Goal: Information Seeking & Learning: Learn about a topic

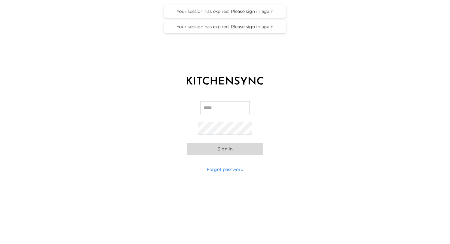
click at [221, 112] on input "Email" at bounding box center [225, 107] width 50 height 13
type input "**********"
click at [216, 147] on button "Sign in" at bounding box center [225, 149] width 76 height 12
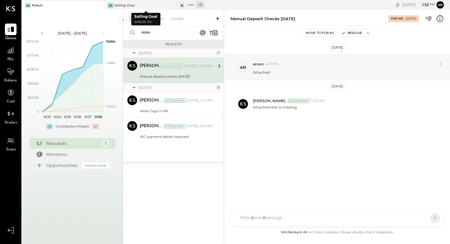
click at [136, 5] on div "SG Sailing Goat" at bounding box center [141, 6] width 73 height 6
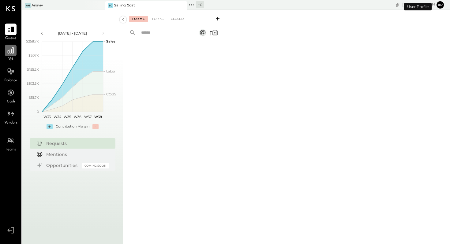
click at [8, 53] on icon at bounding box center [11, 50] width 6 height 6
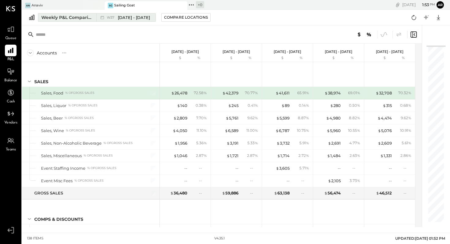
click at [121, 16] on span "Sep 8 - 14, 2025" at bounding box center [134, 18] width 32 height 6
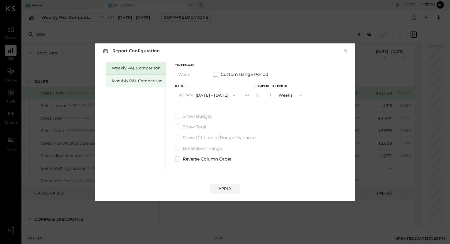
click at [149, 81] on div "Monthly P&L Comparison" at bounding box center [137, 81] width 51 height 6
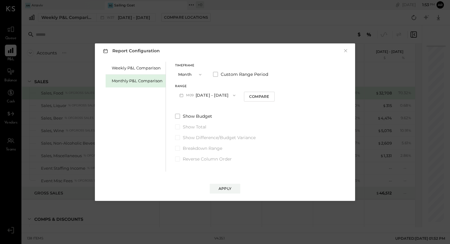
click at [200, 75] on icon "button" at bounding box center [200, 75] width 2 height 2
click at [188, 75] on span "Month" at bounding box center [186, 75] width 12 height 4
click at [197, 95] on button "M09 Sep 1 - 30, 2025" at bounding box center [207, 95] width 65 height 11
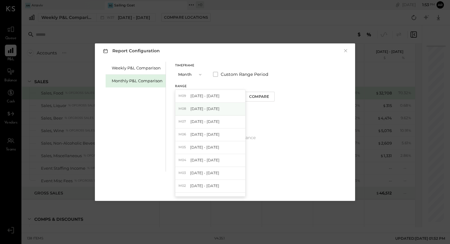
click at [199, 108] on span "Aug 1 - 31, 2025" at bounding box center [204, 108] width 29 height 5
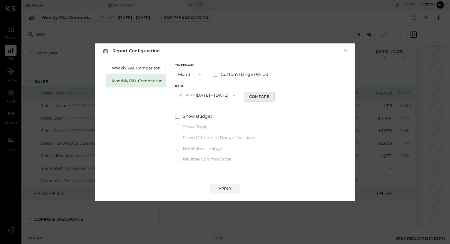
click at [253, 95] on div "Compare" at bounding box center [259, 96] width 20 height 5
click at [299, 95] on icon "button" at bounding box center [300, 96] width 2 height 2
click at [261, 95] on input "*" at bounding box center [264, 95] width 8 height 10
click at [263, 95] on input "*" at bounding box center [264, 95] width 8 height 10
click at [269, 97] on button "button" at bounding box center [270, 95] width 5 height 7
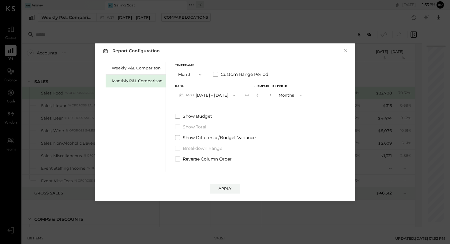
type input "*"
click at [178, 115] on span at bounding box center [177, 116] width 5 height 5
click at [230, 187] on div "Apply" at bounding box center [224, 188] width 13 height 5
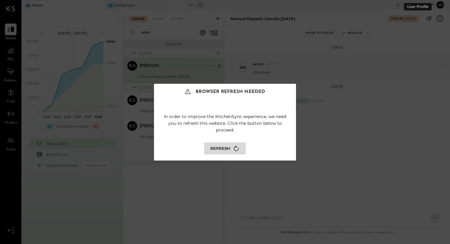
click at [221, 149] on button "Refresh" at bounding box center [225, 149] width 42 height 12
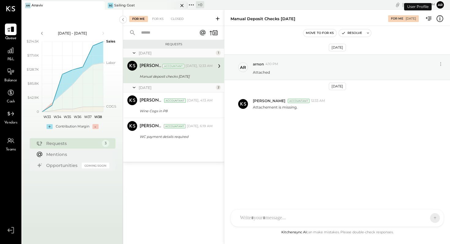
click at [136, 5] on div "SG Sailing Goat" at bounding box center [141, 6] width 73 height 6
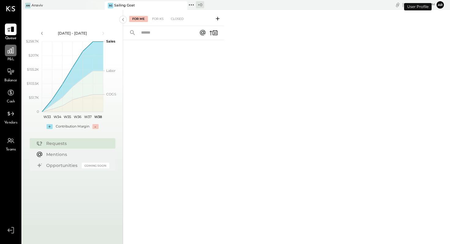
click at [7, 50] on icon at bounding box center [11, 51] width 8 height 8
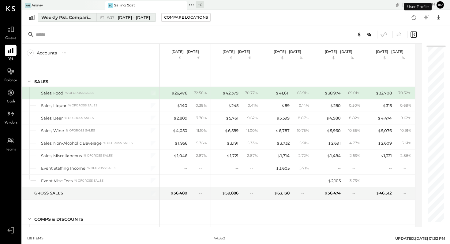
click at [129, 18] on span "Sep 8 - 14, 2025" at bounding box center [134, 18] width 32 height 6
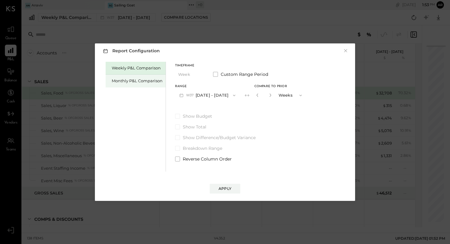
click at [133, 80] on div "Monthly P&L Comparison" at bounding box center [137, 81] width 51 height 6
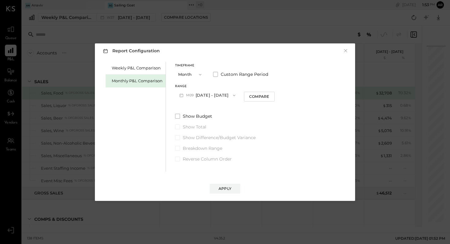
click at [197, 94] on button "M09 Sep 1 - 30, 2025" at bounding box center [207, 95] width 65 height 11
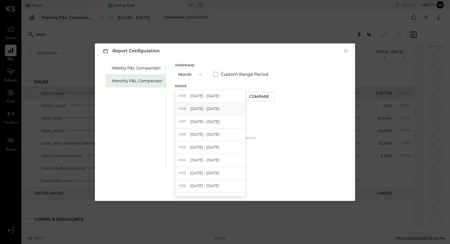
click at [196, 108] on span "Aug 1 - 31, 2025" at bounding box center [204, 108] width 29 height 5
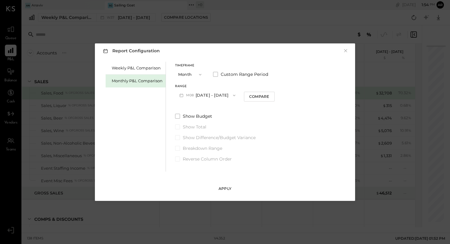
click at [223, 189] on div "Apply" at bounding box center [224, 188] width 13 height 5
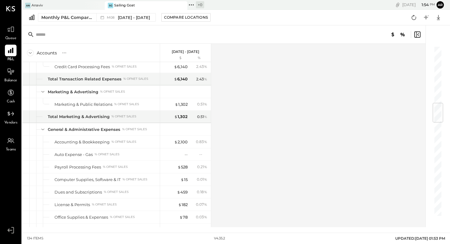
scroll to position [1266, 0]
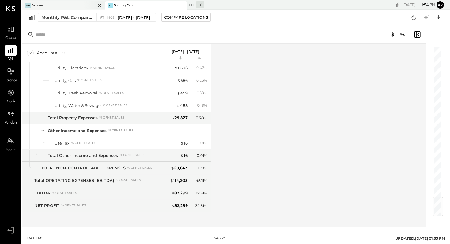
click at [47, 2] on div "An Anaviv" at bounding box center [63, 5] width 83 height 9
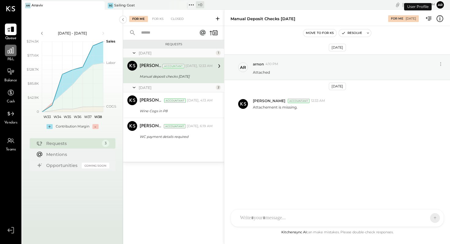
click at [12, 52] on icon at bounding box center [11, 51] width 8 height 8
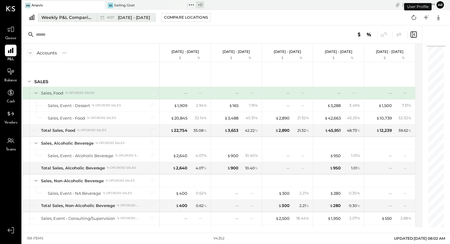
click at [140, 16] on span "Sep 8 - 14, 2025" at bounding box center [134, 18] width 32 height 6
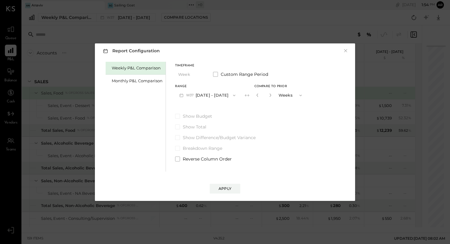
click at [202, 97] on button "W37 Sep 8 - 14, 2025" at bounding box center [207, 95] width 65 height 11
click at [154, 83] on div "Monthly P&L Comparison" at bounding box center [137, 81] width 51 height 6
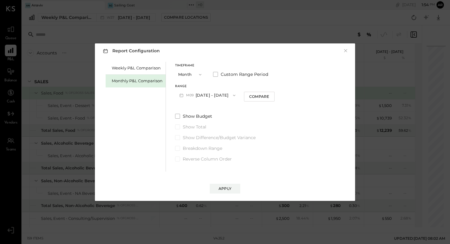
click at [206, 94] on button "M09 Sep 1 - 30, 2025" at bounding box center [207, 95] width 65 height 11
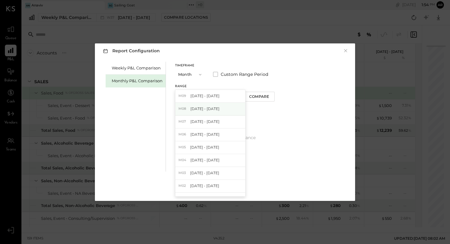
click at [205, 107] on span "Aug 1 - 31, 2025" at bounding box center [204, 108] width 29 height 5
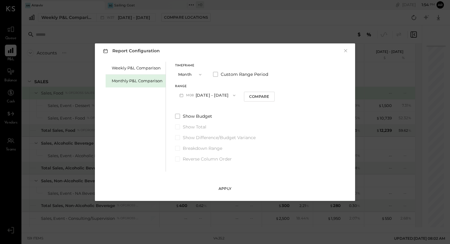
click at [227, 190] on div "Apply" at bounding box center [224, 188] width 13 height 5
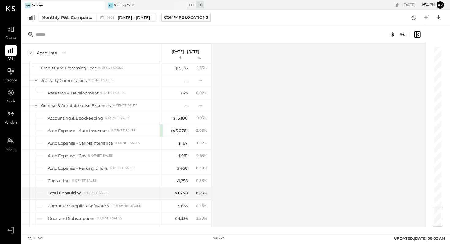
scroll to position [1567, 0]
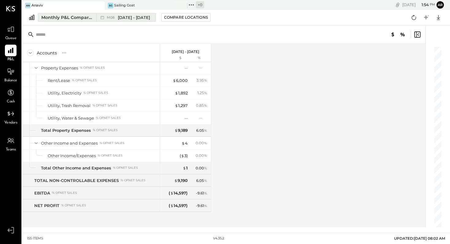
click at [124, 17] on span "Aug 1 - 31, 2025" at bounding box center [134, 18] width 32 height 6
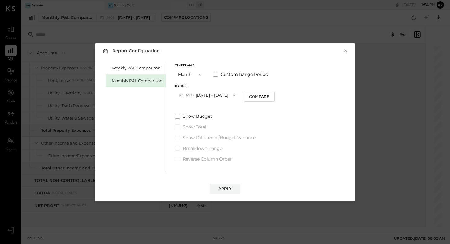
click at [201, 74] on icon "button" at bounding box center [200, 74] width 5 height 5
click at [189, 97] on div "YTD" at bounding box center [190, 96] width 30 height 11
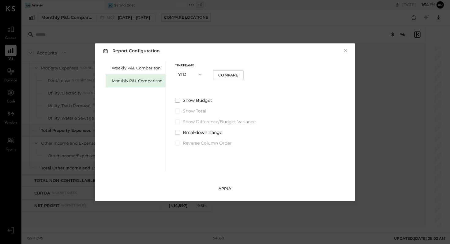
click at [224, 189] on div "Apply" at bounding box center [224, 188] width 13 height 5
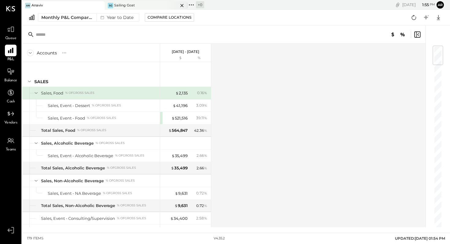
click at [136, 3] on div "SG Sailing Goat" at bounding box center [141, 6] width 73 height 6
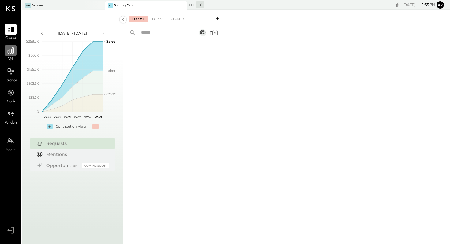
click at [9, 50] on icon at bounding box center [11, 51] width 8 height 8
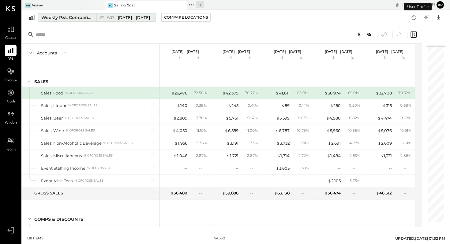
click at [138, 19] on span "Sep 8 - 14, 2025" at bounding box center [134, 18] width 32 height 6
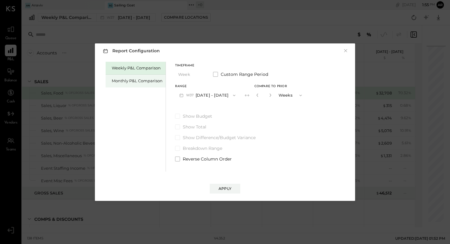
click at [145, 82] on div "Monthly P&L Comparison" at bounding box center [137, 81] width 51 height 6
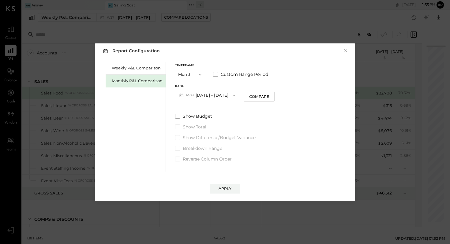
click at [200, 74] on icon "button" at bounding box center [200, 74] width 5 height 5
click at [187, 95] on div "YTD" at bounding box center [190, 96] width 30 height 11
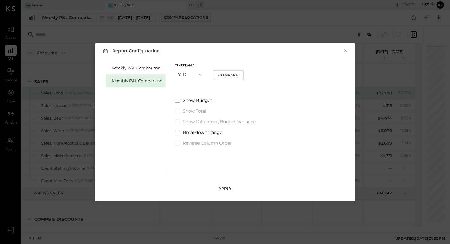
click at [224, 188] on div "Apply" at bounding box center [224, 188] width 13 height 5
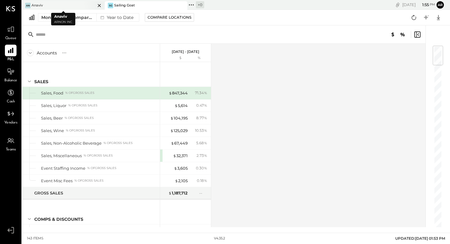
click at [65, 6] on div "An Anaviv" at bounding box center [58, 6] width 73 height 6
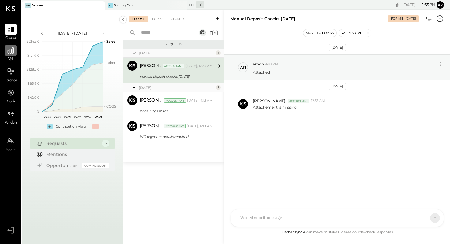
click at [8, 54] on div at bounding box center [11, 51] width 12 height 12
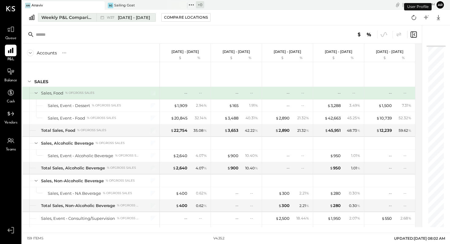
click at [136, 17] on span "Sep 8 - 14, 2025" at bounding box center [134, 18] width 32 height 6
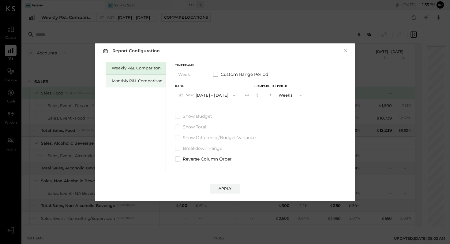
click at [142, 82] on div "Monthly P&L Comparison" at bounding box center [137, 81] width 51 height 6
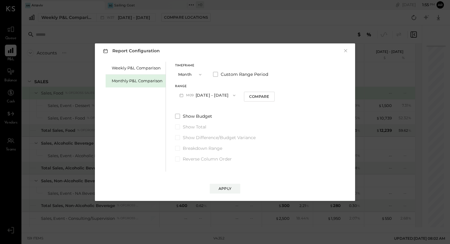
click at [200, 74] on icon "button" at bounding box center [200, 74] width 5 height 5
click at [192, 95] on div "YTD" at bounding box center [190, 96] width 30 height 11
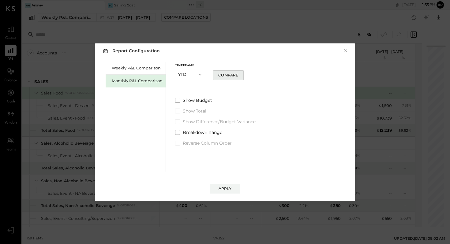
click at [227, 75] on div "Compare" at bounding box center [228, 75] width 20 height 5
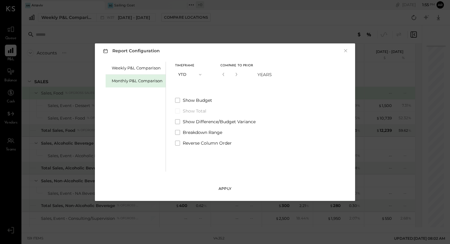
click at [228, 187] on div "Apply" at bounding box center [224, 188] width 13 height 5
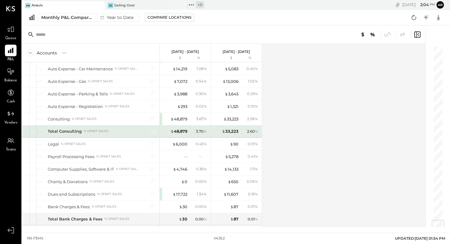
scroll to position [1468, 0]
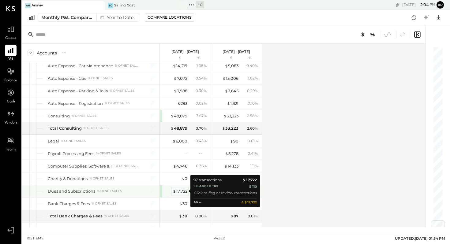
click at [178, 190] on div "$ 17,722" at bounding box center [180, 191] width 15 height 6
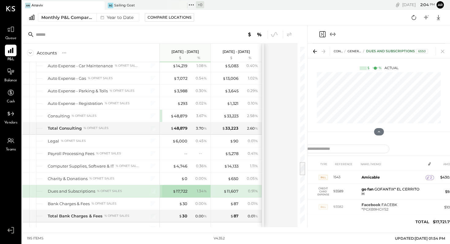
scroll to position [27, 0]
click at [335, 34] on icon "Expand panel (e)" at bounding box center [335, 34] width 2 height 3
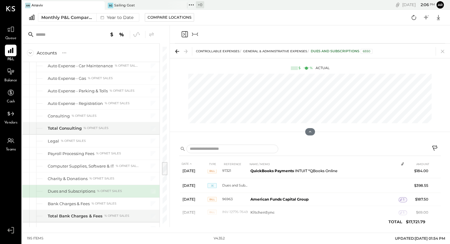
scroll to position [1171, 0]
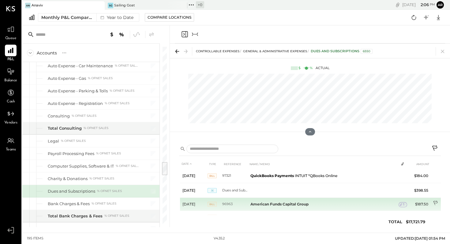
click at [433, 201] on icon at bounding box center [436, 204] width 6 height 6
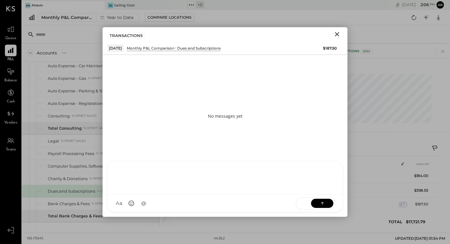
click at [133, 195] on div at bounding box center [224, 178] width 235 height 33
click at [322, 205] on icon at bounding box center [322, 203] width 6 height 6
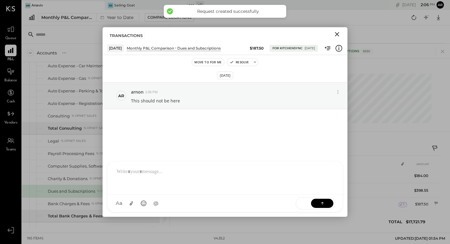
click at [337, 34] on icon "Close" at bounding box center [337, 34] width 4 height 4
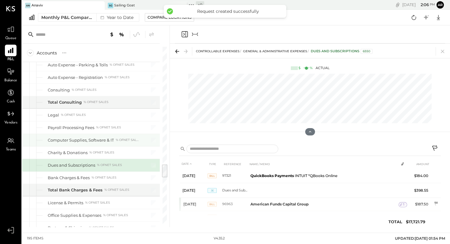
scroll to position [1499, 0]
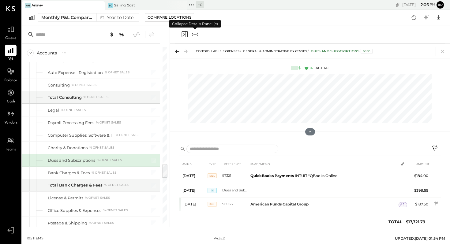
click at [198, 33] on icon "Collapse panel (e)" at bounding box center [194, 34] width 7 height 7
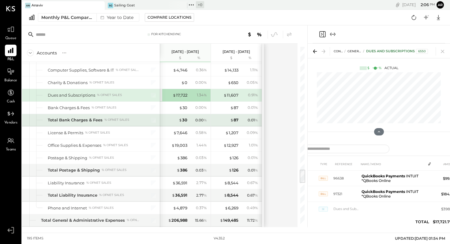
scroll to position [1565, 0]
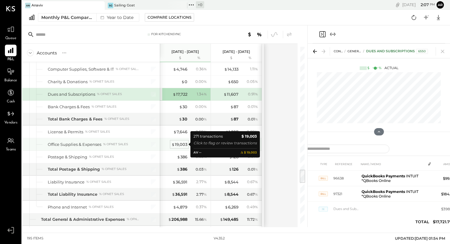
click at [179, 142] on div "$ 19,003" at bounding box center [179, 145] width 16 height 6
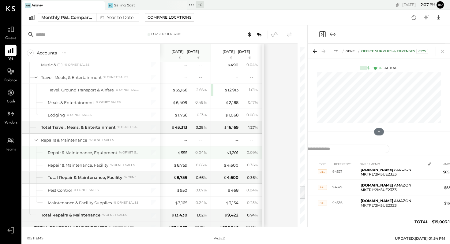
scroll to position [1771, 0]
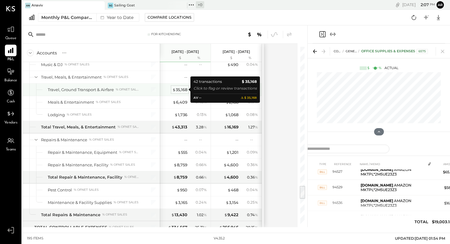
click at [180, 88] on div "$ 35,168" at bounding box center [179, 90] width 15 height 6
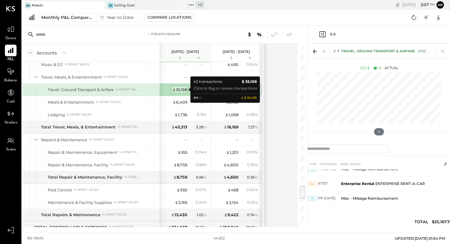
scroll to position [686, 0]
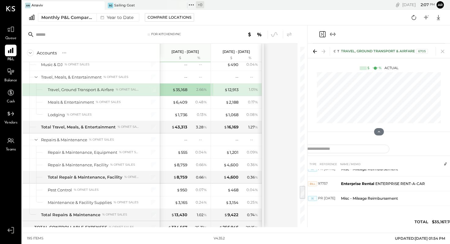
click at [333, 33] on icon "Expand panel (e)" at bounding box center [332, 34] width 7 height 7
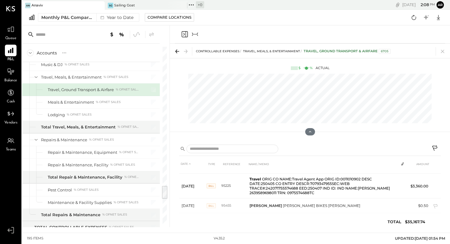
scroll to position [143, 0]
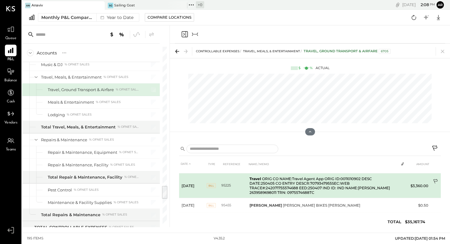
click at [434, 180] on icon at bounding box center [435, 181] width 4 height 5
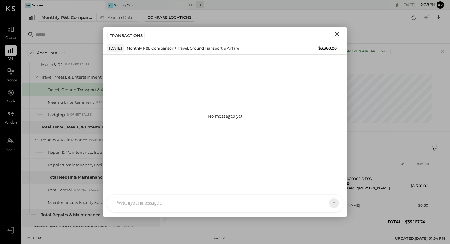
click at [162, 202] on div at bounding box center [219, 203] width 212 height 13
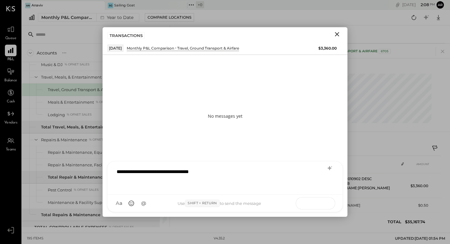
click at [321, 202] on icon at bounding box center [322, 203] width 6 height 6
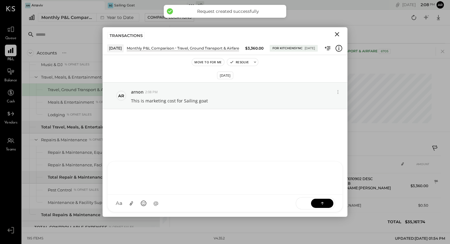
click at [337, 32] on icon "Close" at bounding box center [336, 34] width 7 height 7
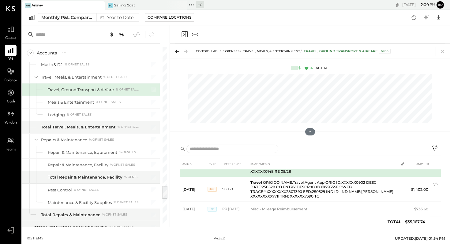
scroll to position [377, 0]
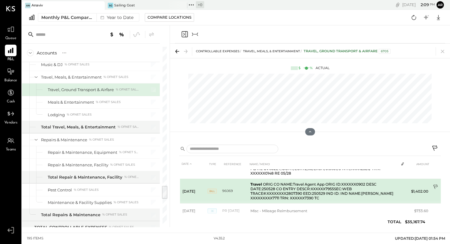
click at [433, 184] on icon at bounding box center [436, 187] width 6 height 6
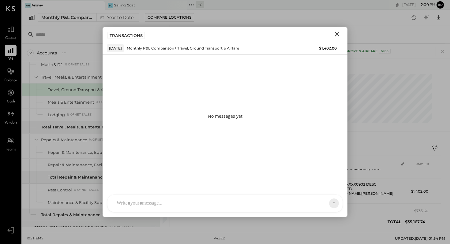
click at [174, 205] on div at bounding box center [224, 203] width 235 height 17
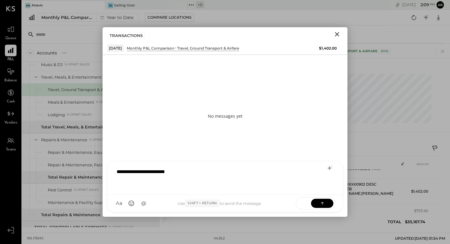
click at [163, 173] on div "**********" at bounding box center [224, 177] width 223 height 24
click at [321, 203] on icon at bounding box center [322, 202] width 3 height 1
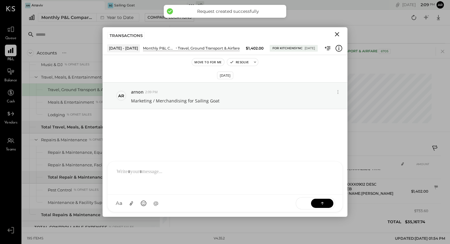
click at [337, 34] on icon "Close" at bounding box center [337, 34] width 4 height 4
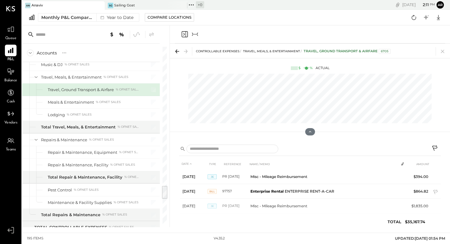
scroll to position [618, 0]
click at [196, 34] on icon "Collapse panel (e)" at bounding box center [194, 34] width 7 height 7
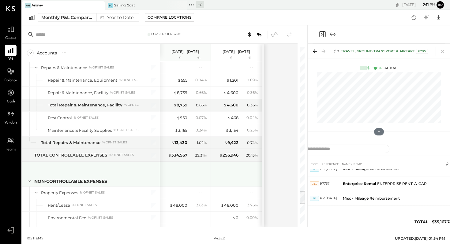
scroll to position [1837, 0]
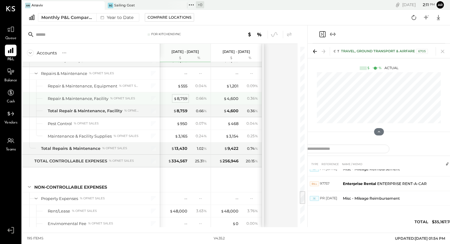
click at [183, 97] on div "$ 8,759" at bounding box center [180, 99] width 14 height 6
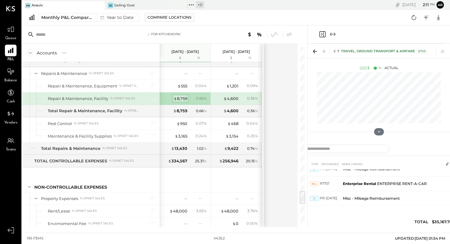
scroll to position [428, 0]
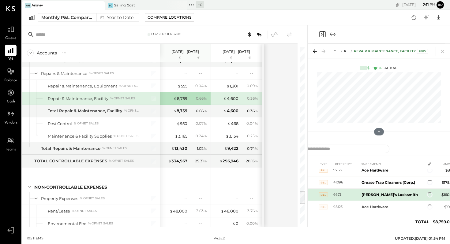
scroll to position [409, 0]
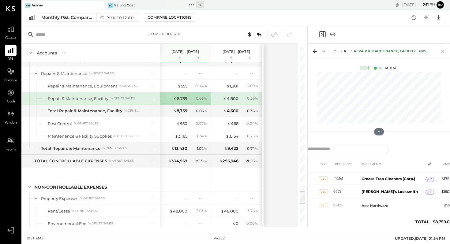
click at [334, 33] on icon "Expand panel (e)" at bounding box center [335, 34] width 2 height 3
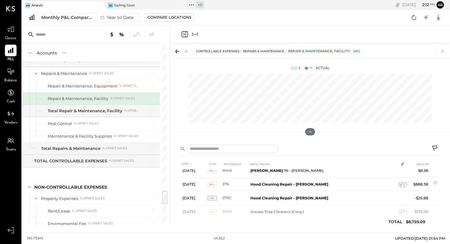
scroll to position [331, 0]
click at [197, 32] on icon "Collapse panel (e)" at bounding box center [194, 34] width 7 height 7
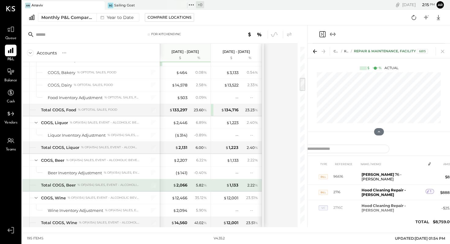
scroll to position [396, 0]
